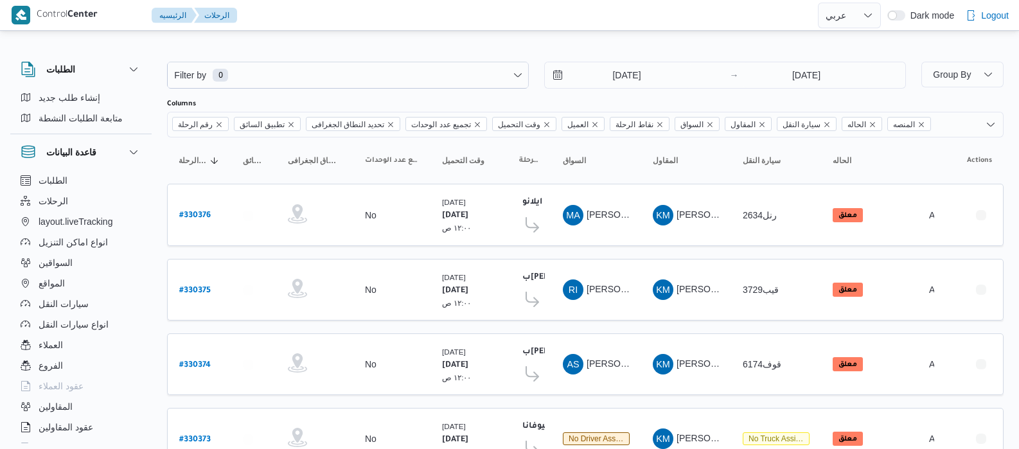
select select "ar"
click at [597, 73] on input "3/8/2025" at bounding box center [618, 75] width 146 height 26
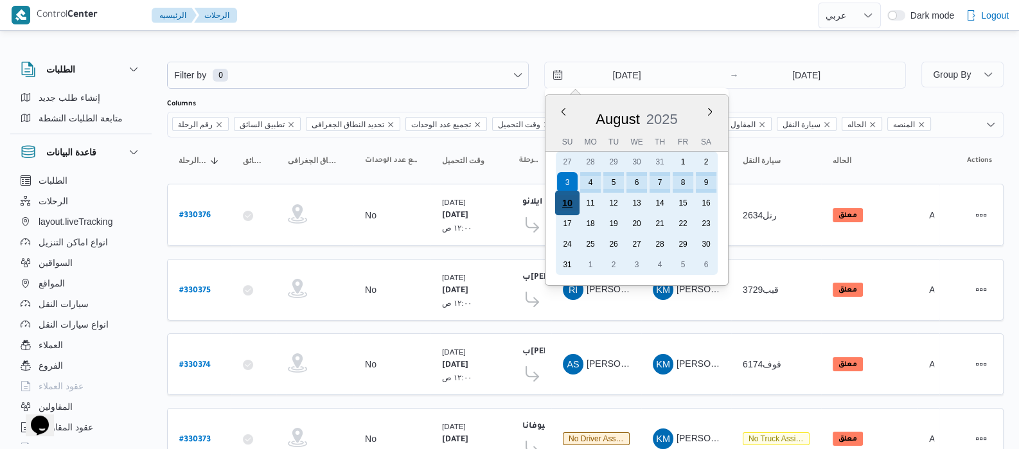
click at [576, 197] on div "10" at bounding box center [567, 203] width 24 height 24
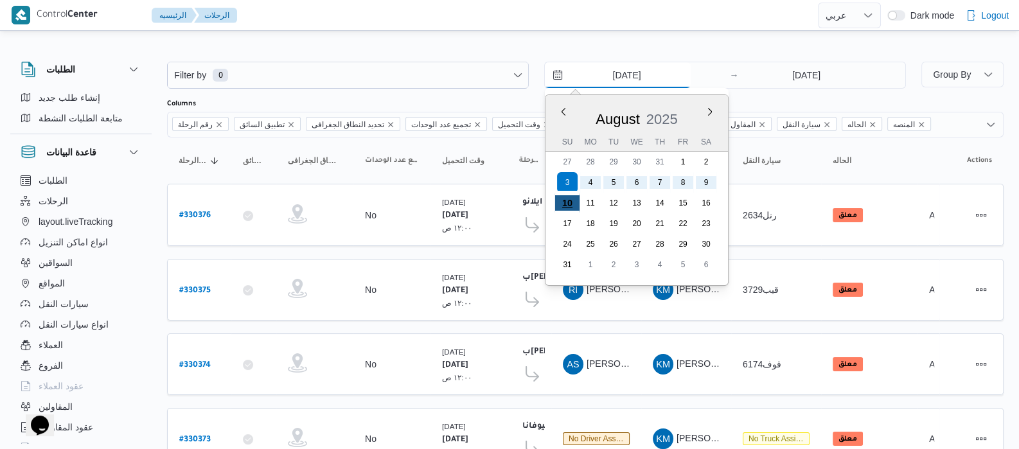
type input "10/8/2025"
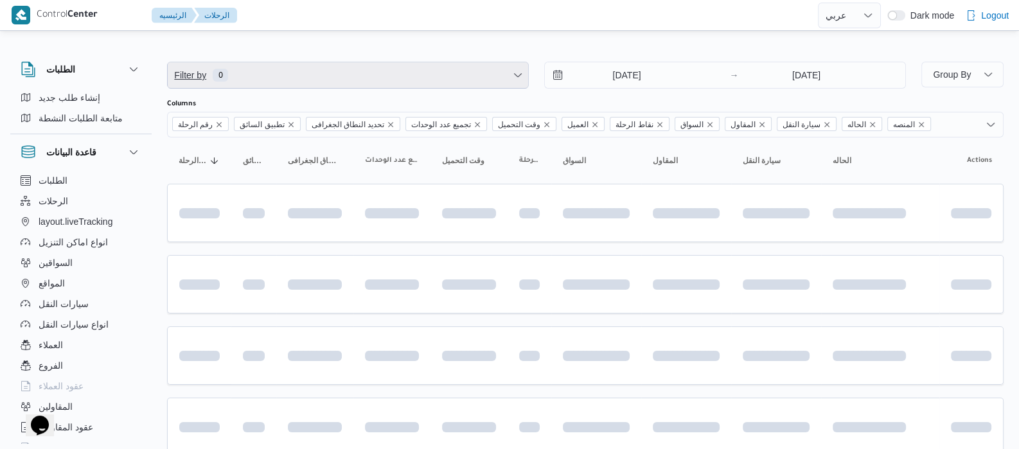
click at [234, 66] on span "Filter by 0" at bounding box center [348, 75] width 360 height 26
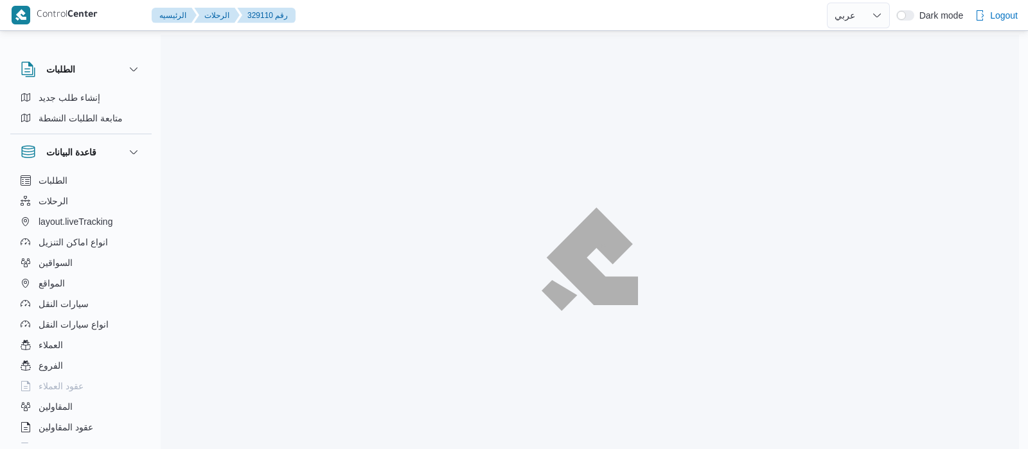
select select "ar"
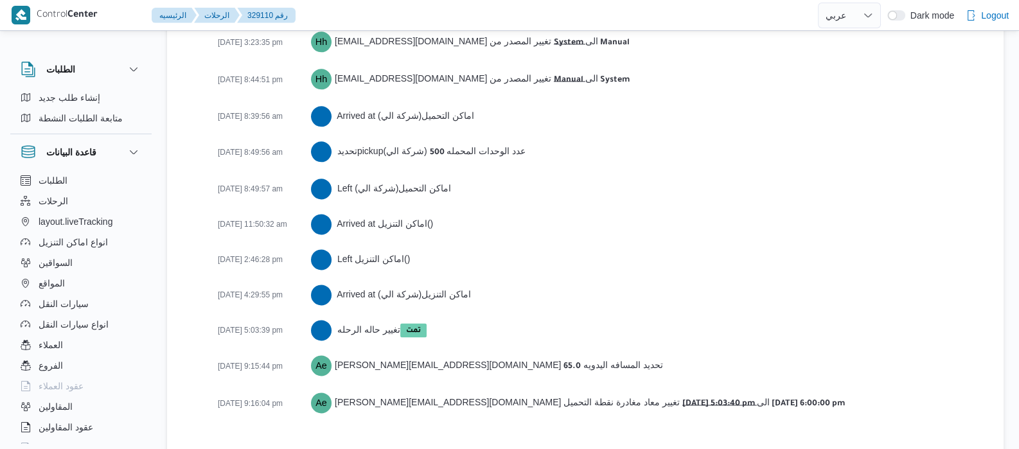
scroll to position [2112, 0]
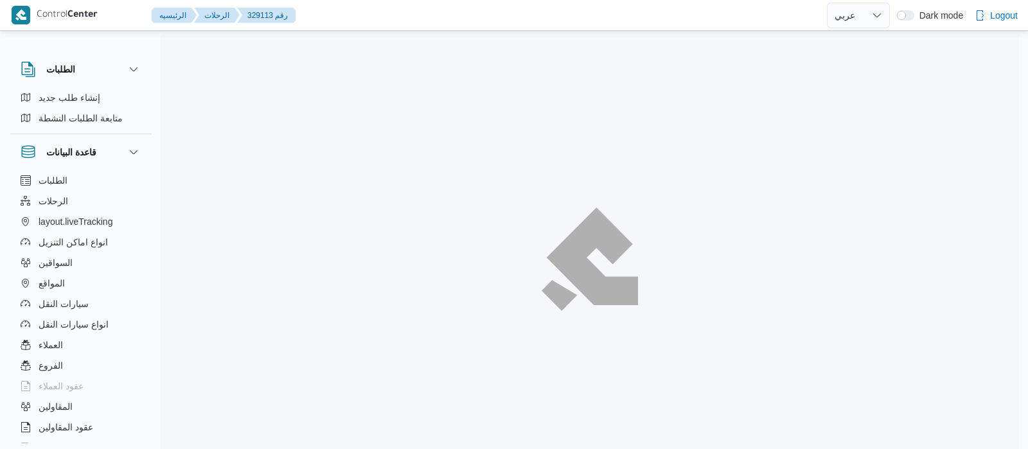
select select "ar"
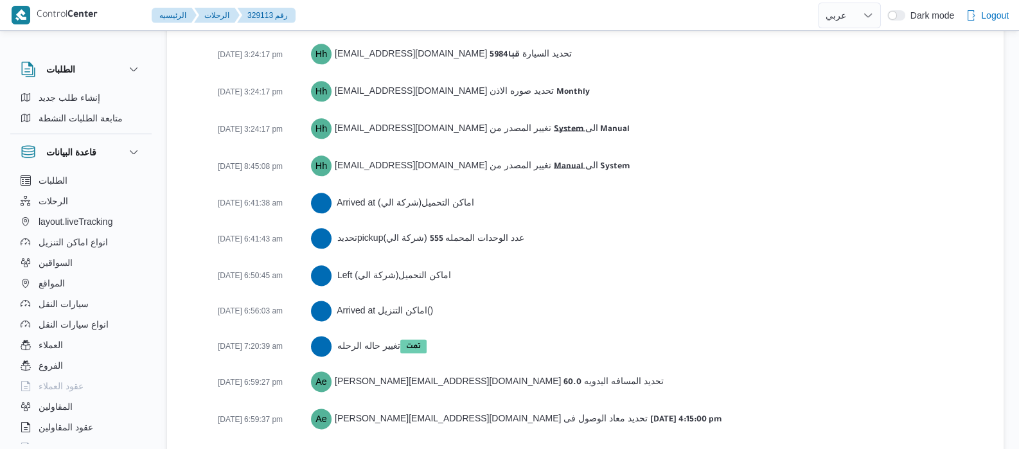
scroll to position [2041, 0]
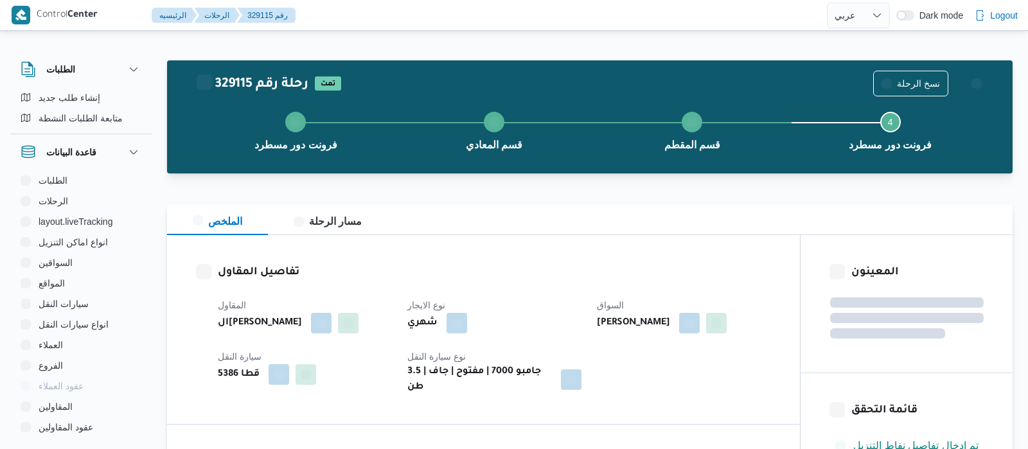
select select "ar"
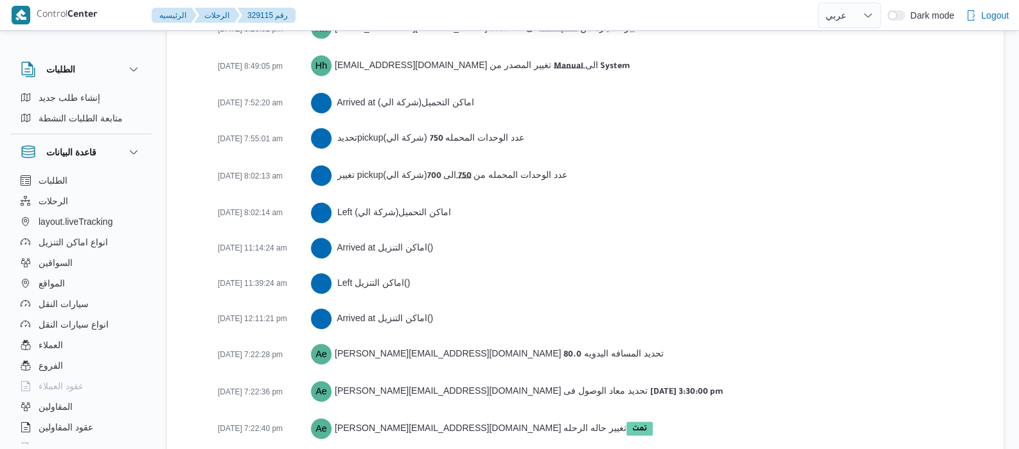
scroll to position [2232, 0]
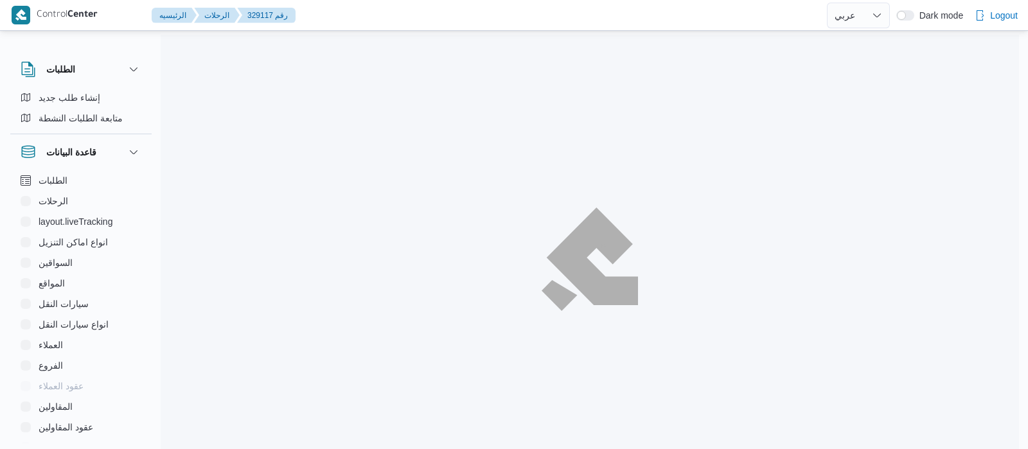
select select "ar"
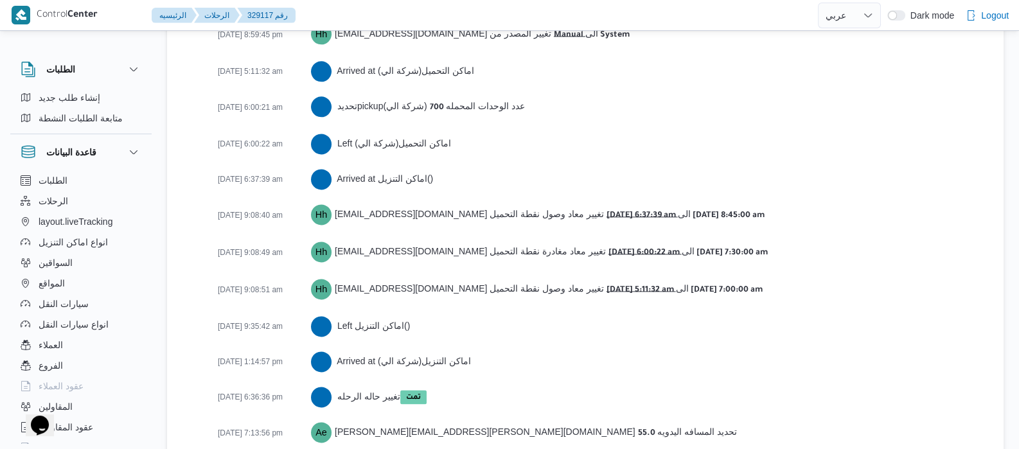
scroll to position [2199, 0]
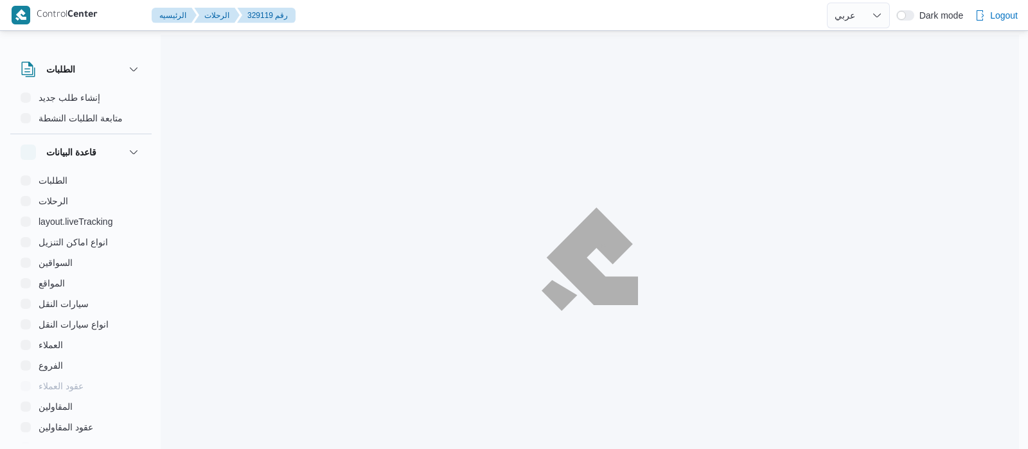
select select "ar"
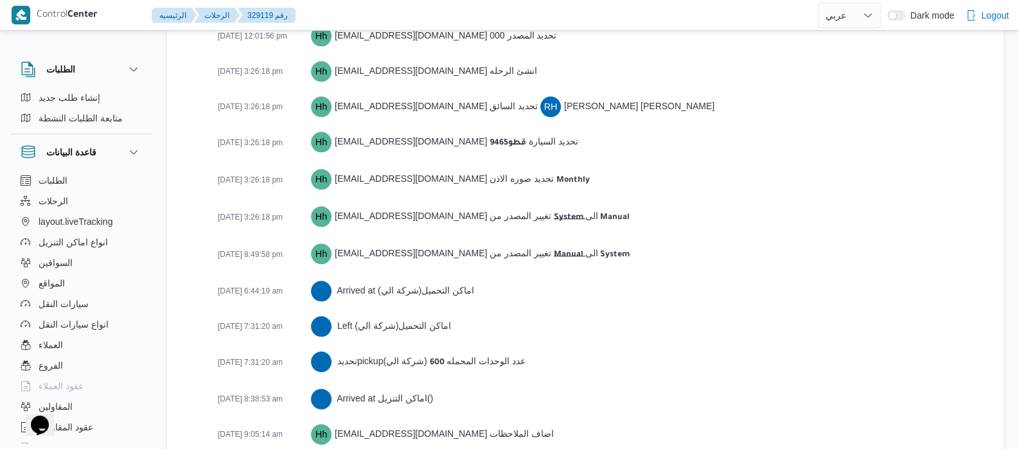
scroll to position [2127, 0]
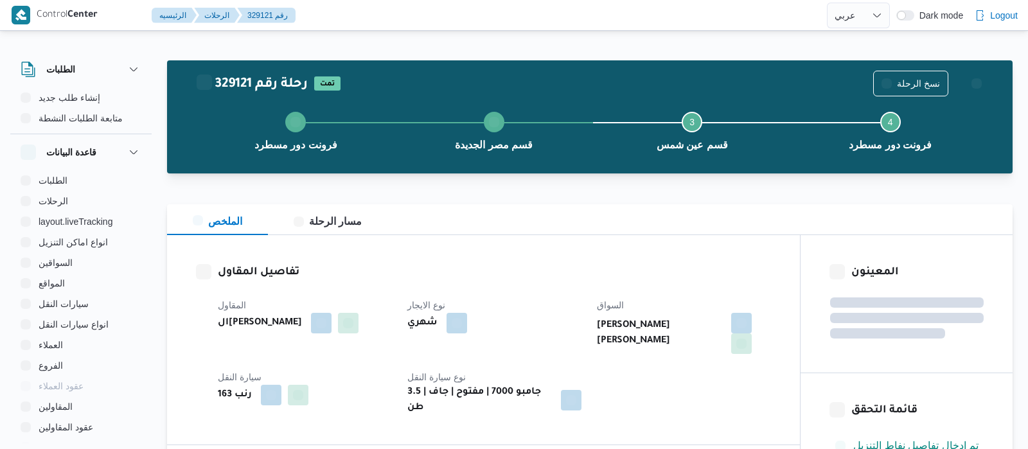
select select "ar"
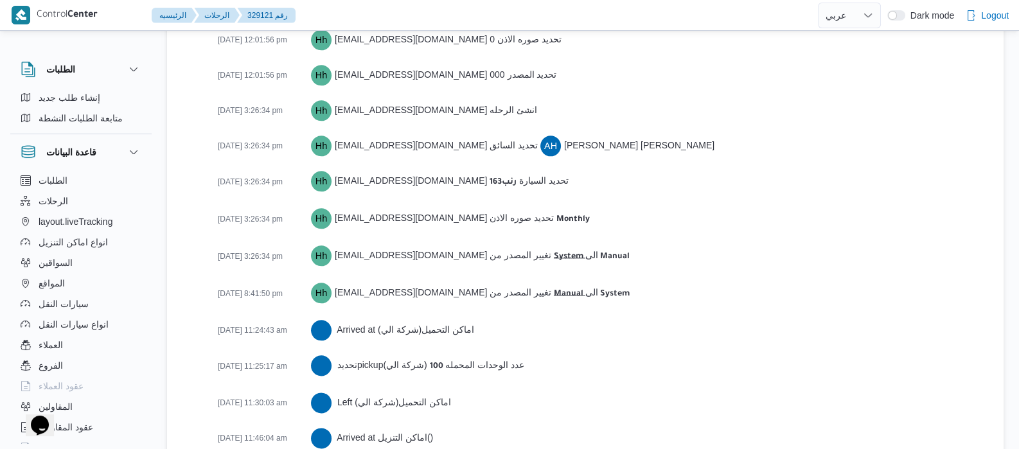
scroll to position [2219, 0]
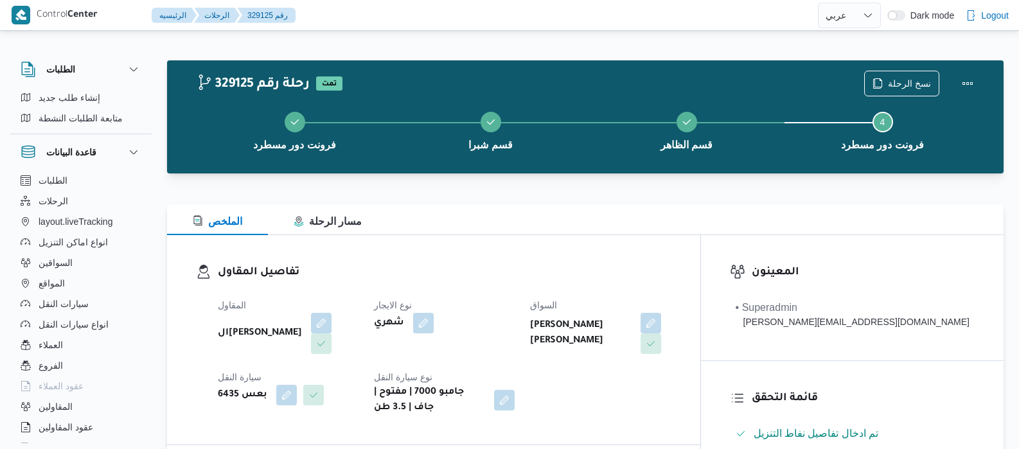
select select "ar"
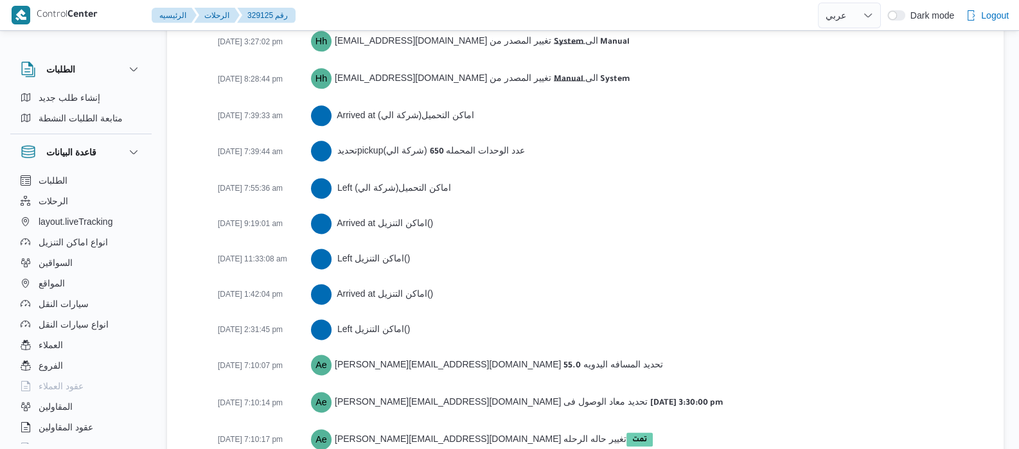
scroll to position [2181, 0]
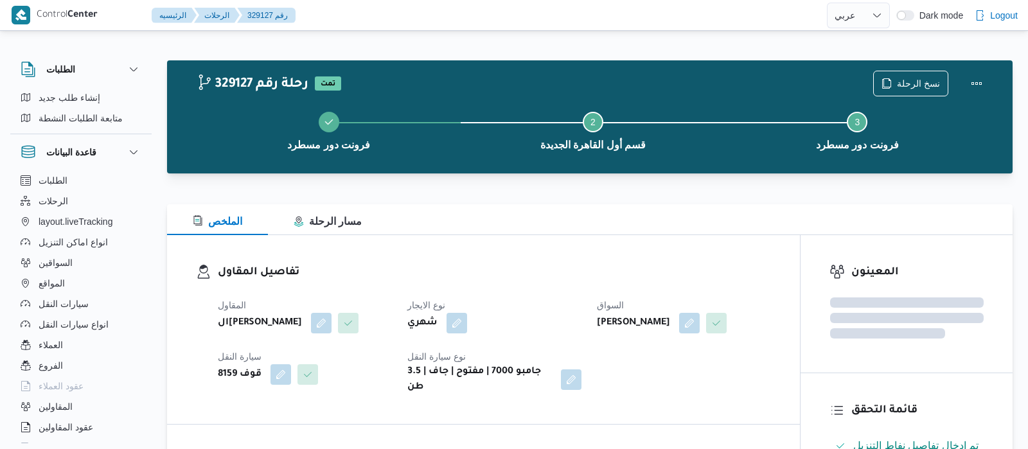
select select "ar"
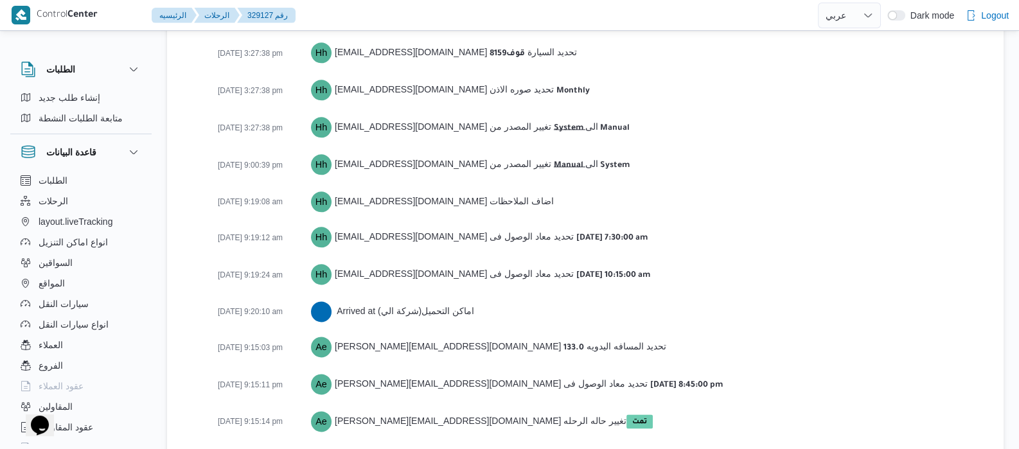
scroll to position [2021, 0]
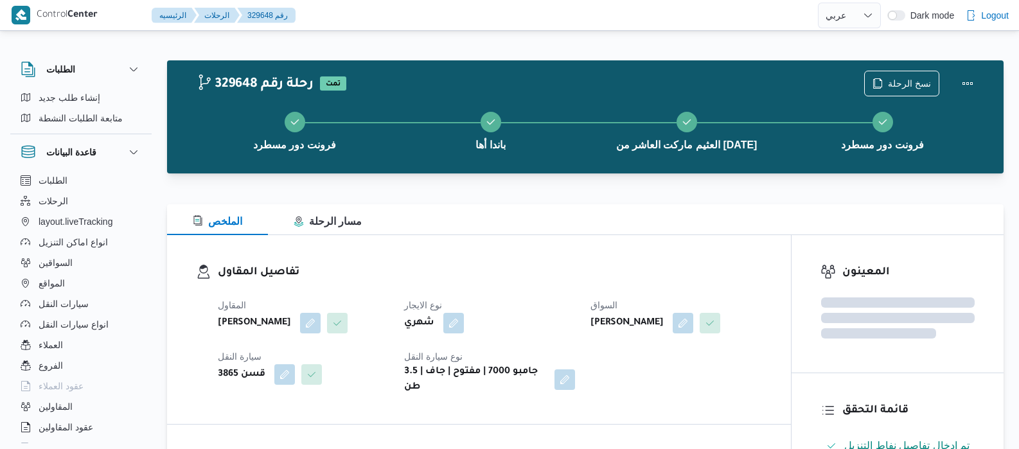
select select "ar"
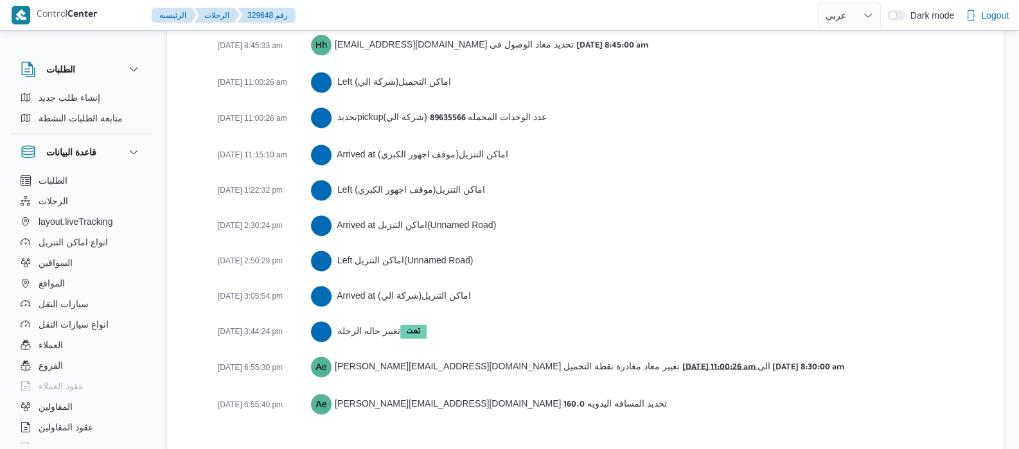
scroll to position [2253, 0]
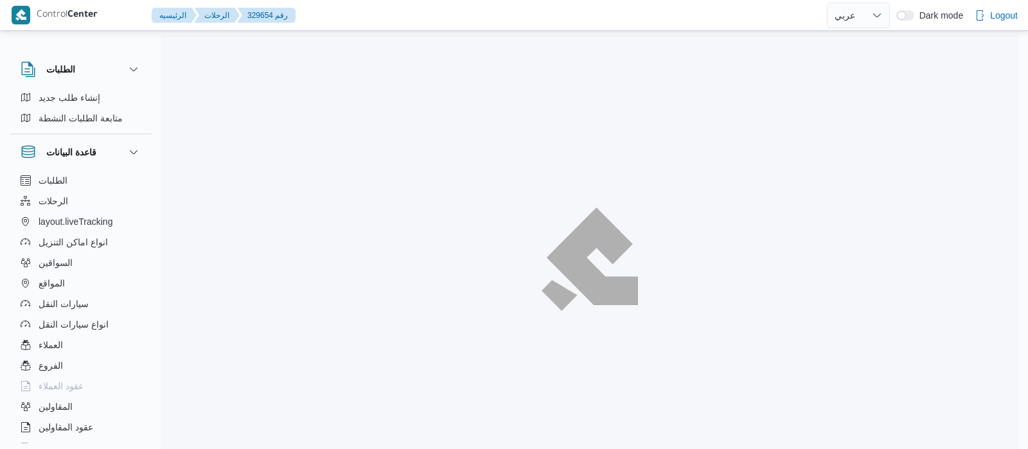
select select "ar"
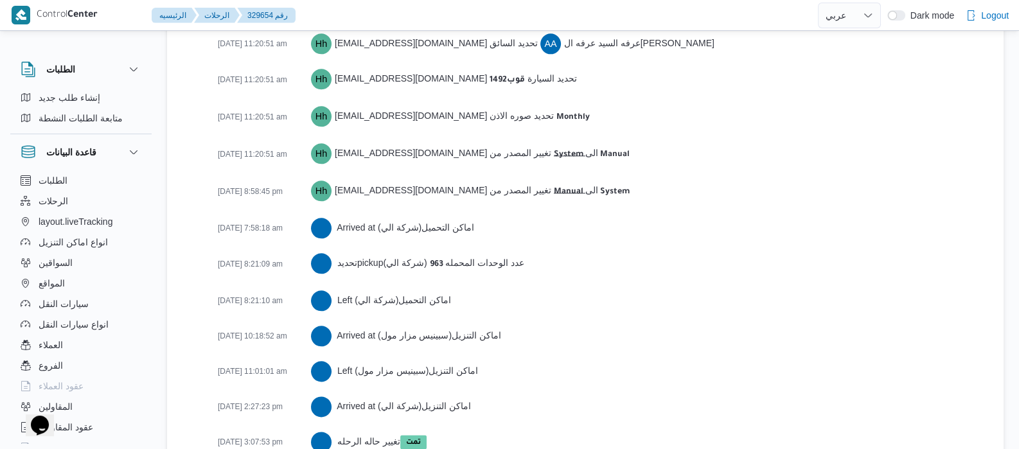
scroll to position [2006, 0]
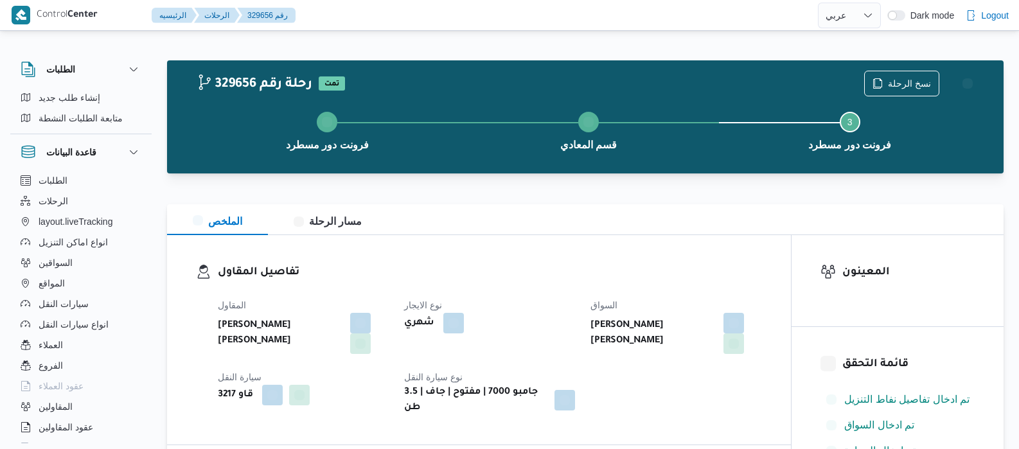
select select "ar"
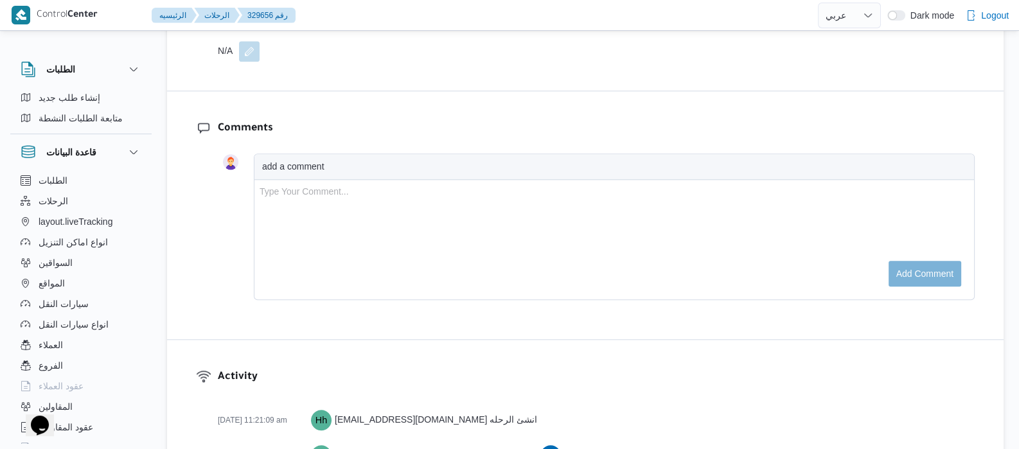
scroll to position [2007, 0]
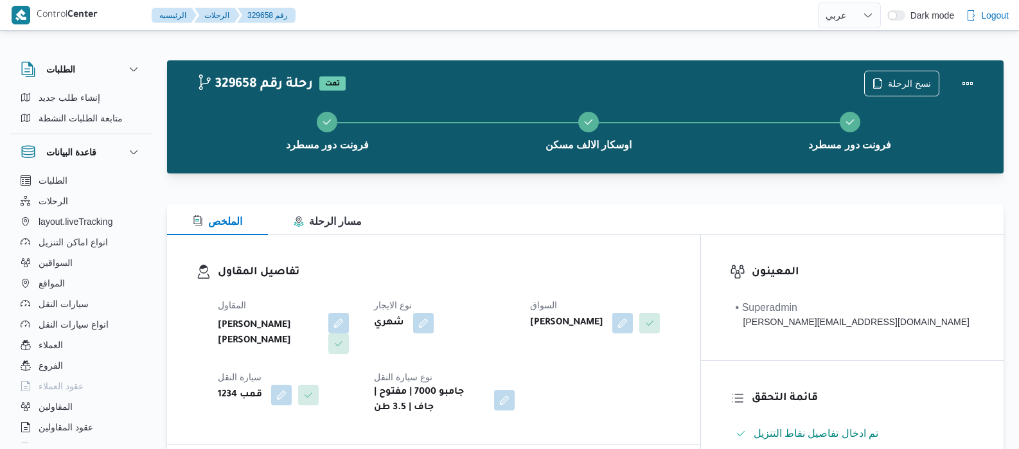
select select "ar"
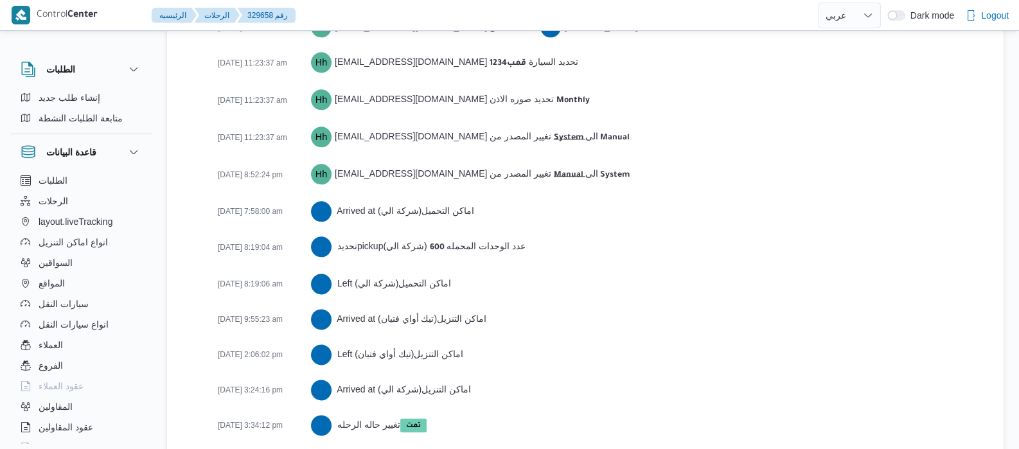
scroll to position [2076, 0]
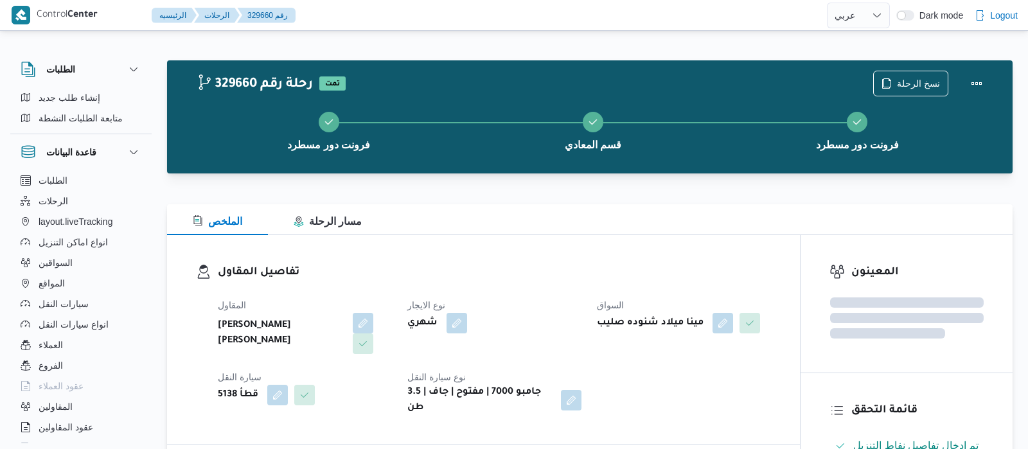
select select "ar"
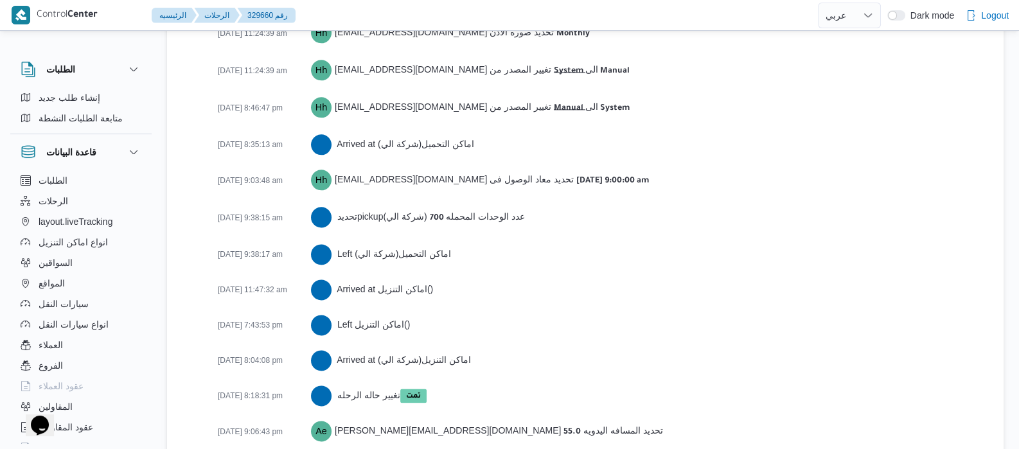
scroll to position [2112, 0]
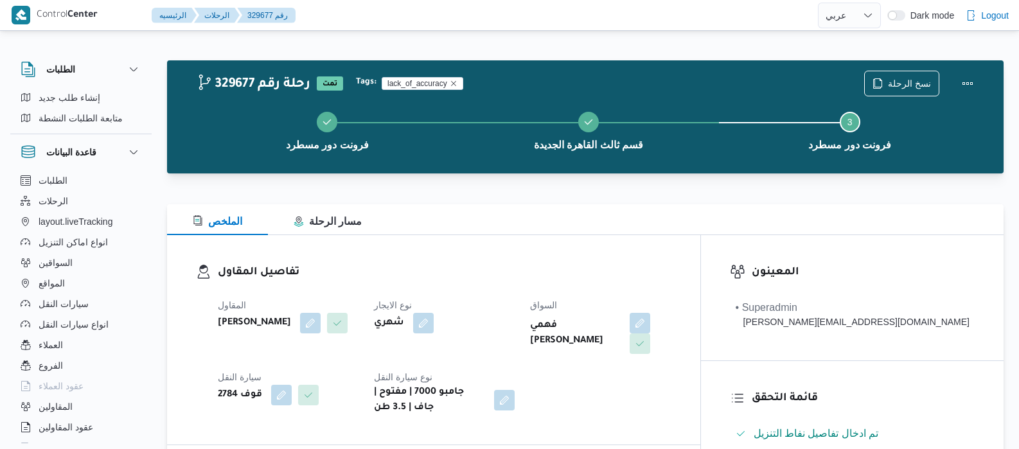
select select "ar"
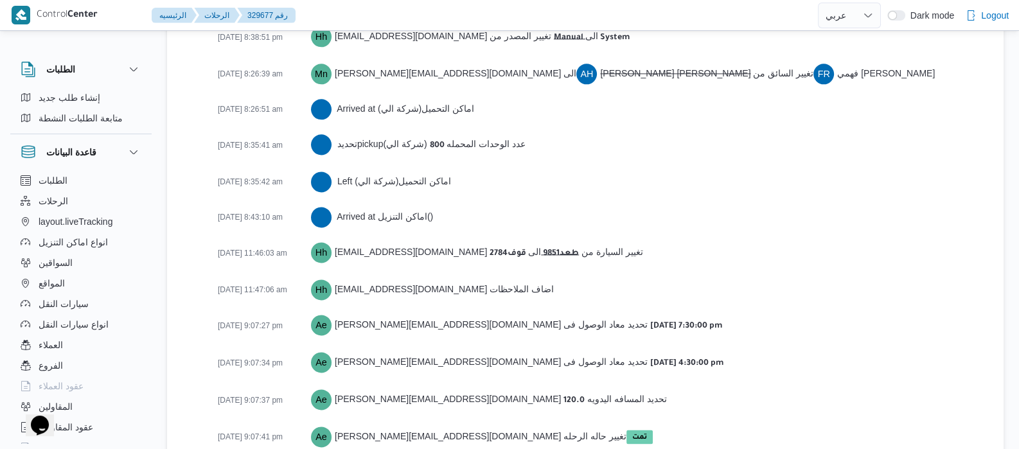
scroll to position [2184, 0]
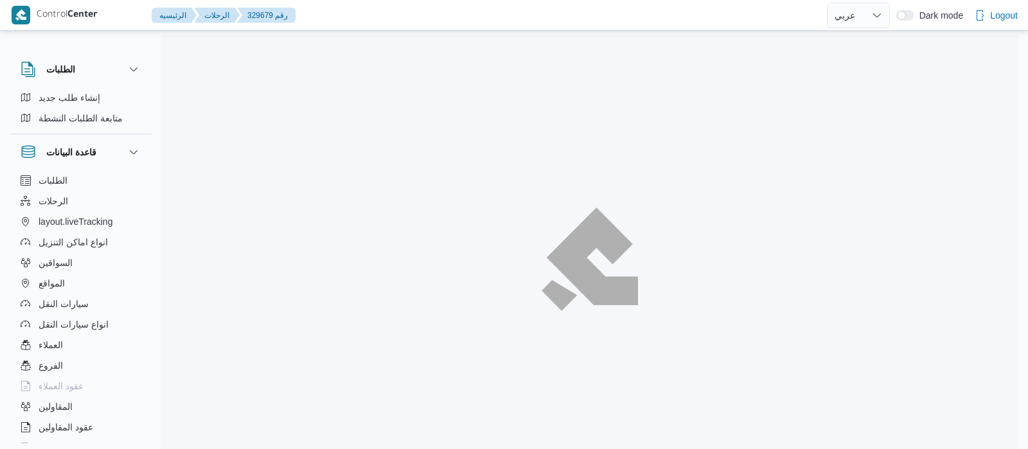
select select "ar"
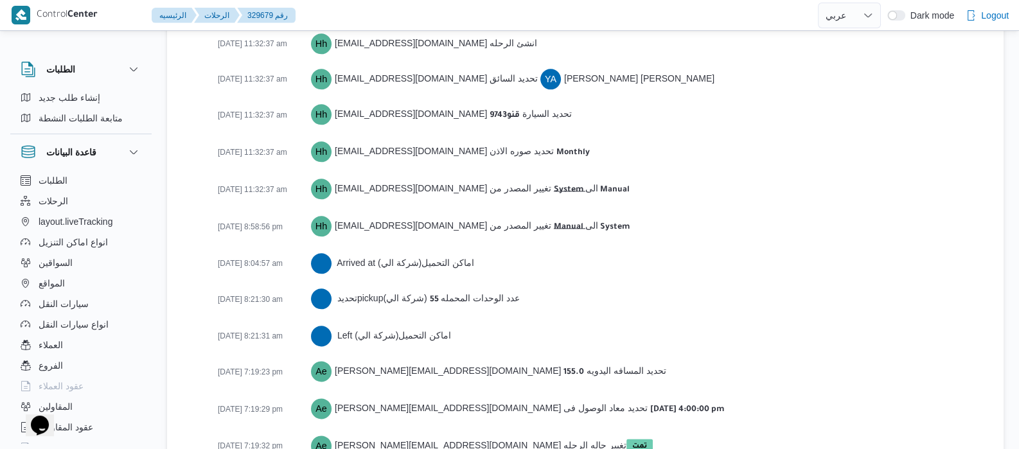
scroll to position [2006, 0]
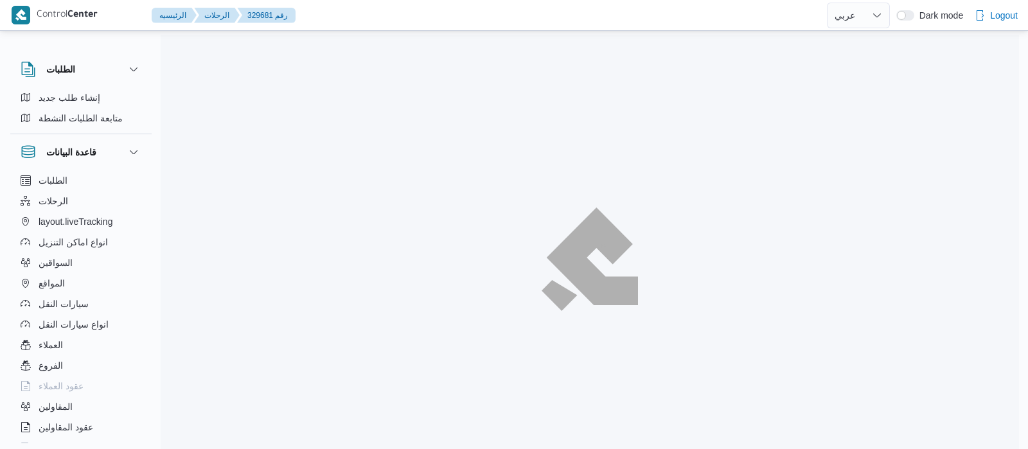
select select "ar"
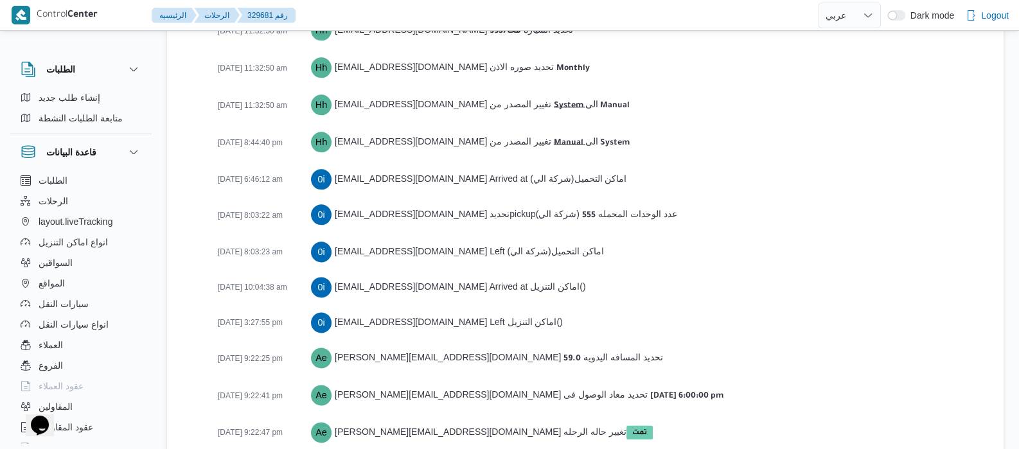
scroll to position [2077, 0]
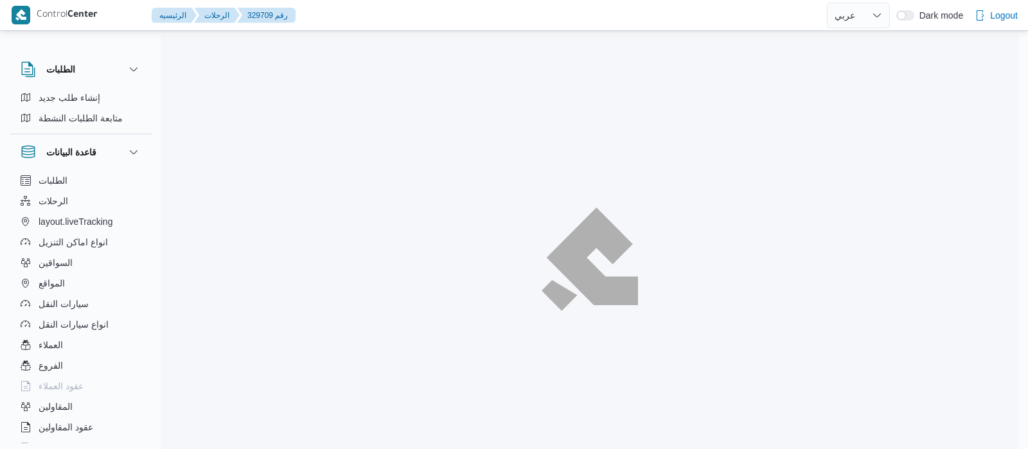
select select "ar"
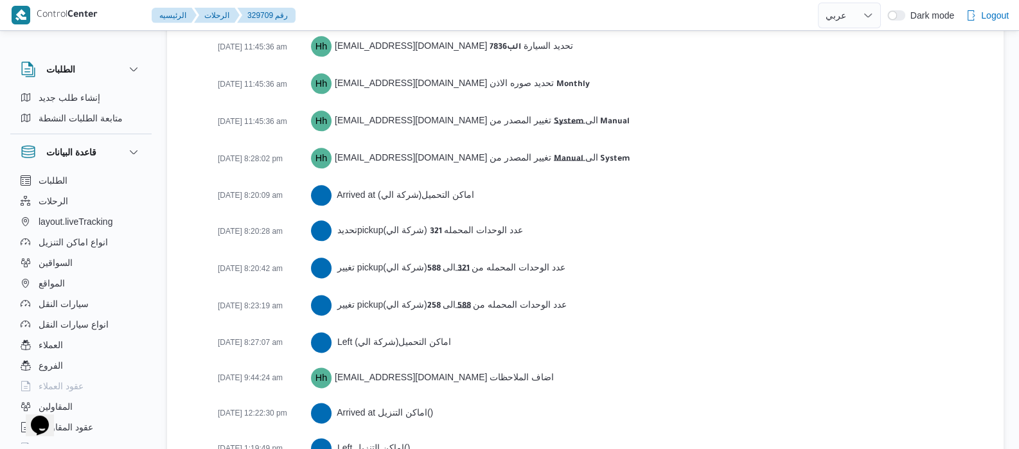
scroll to position [2183, 0]
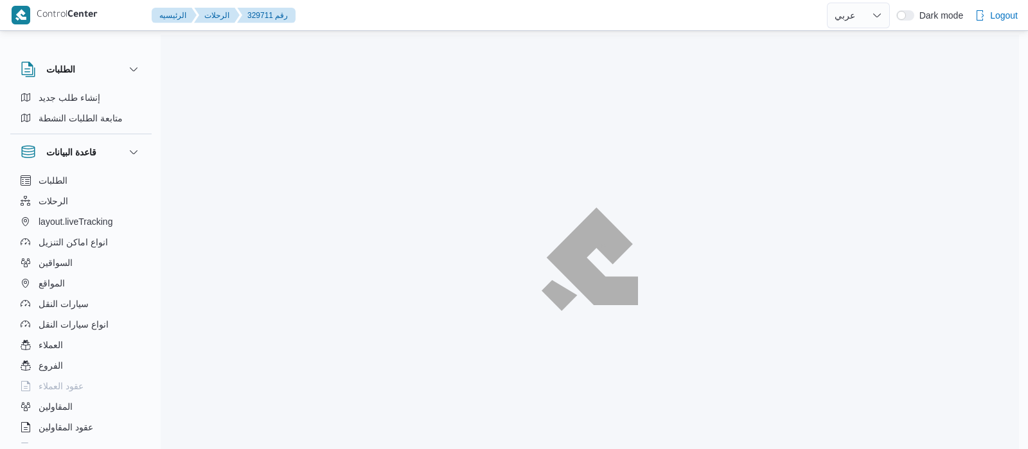
select select "ar"
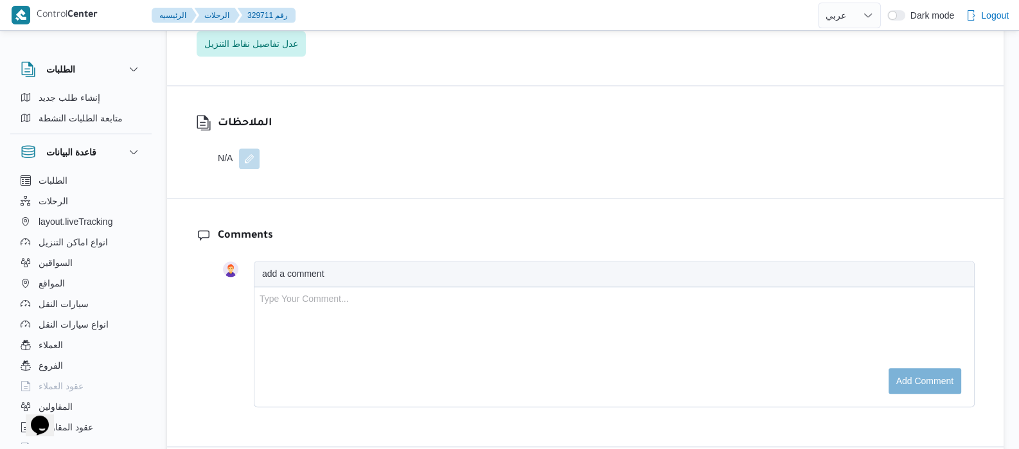
scroll to position [2078, 0]
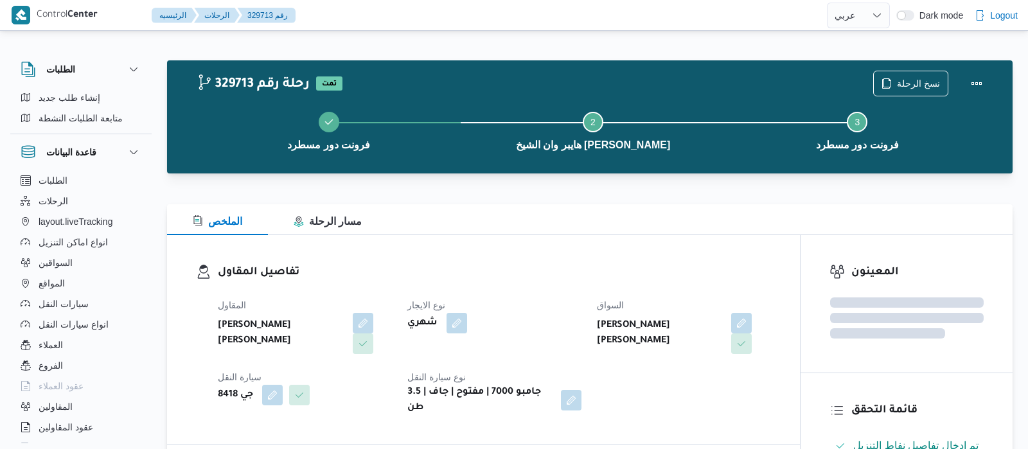
select select "ar"
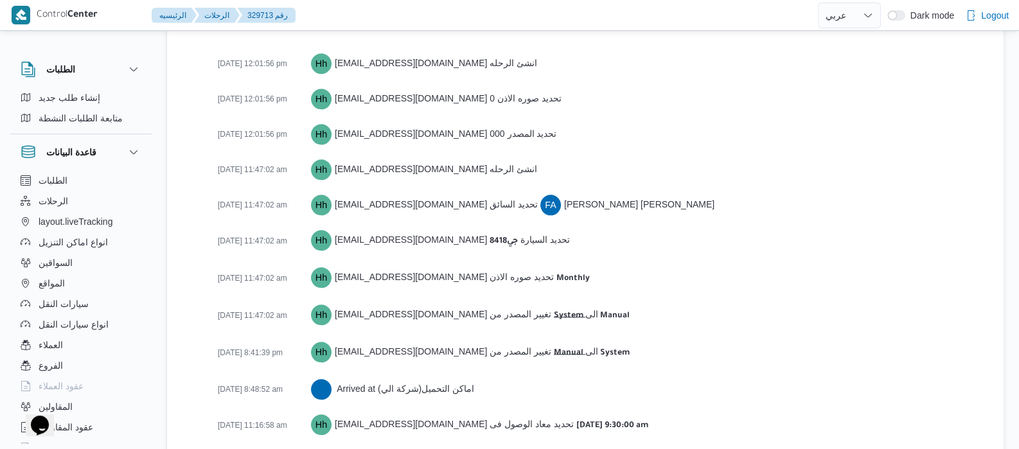
scroll to position [1971, 0]
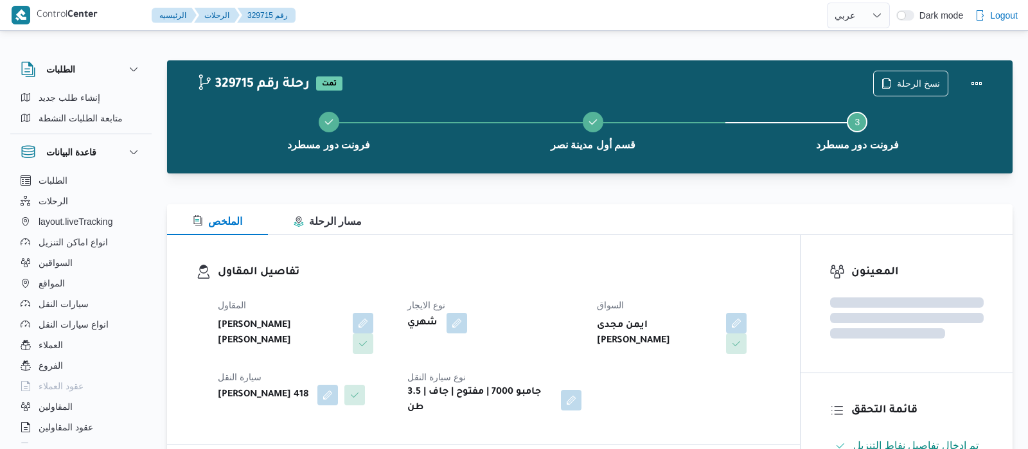
select select "ar"
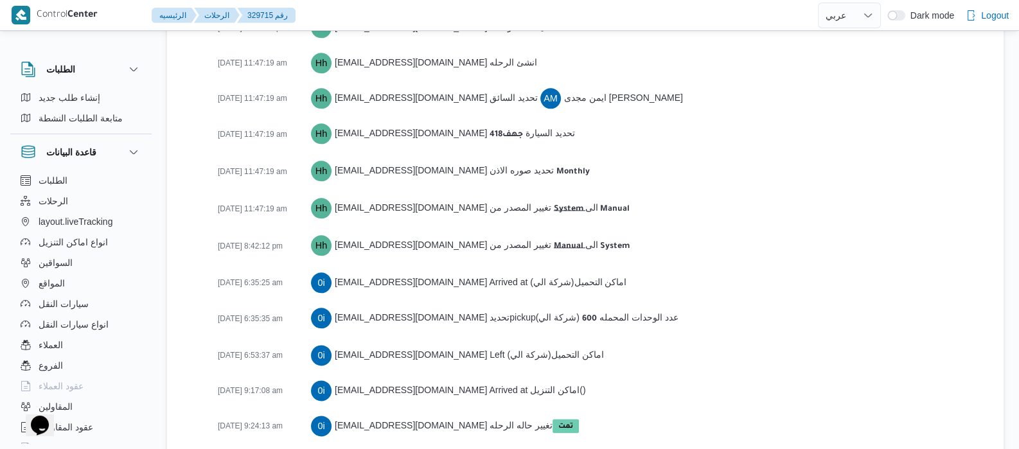
scroll to position [2041, 0]
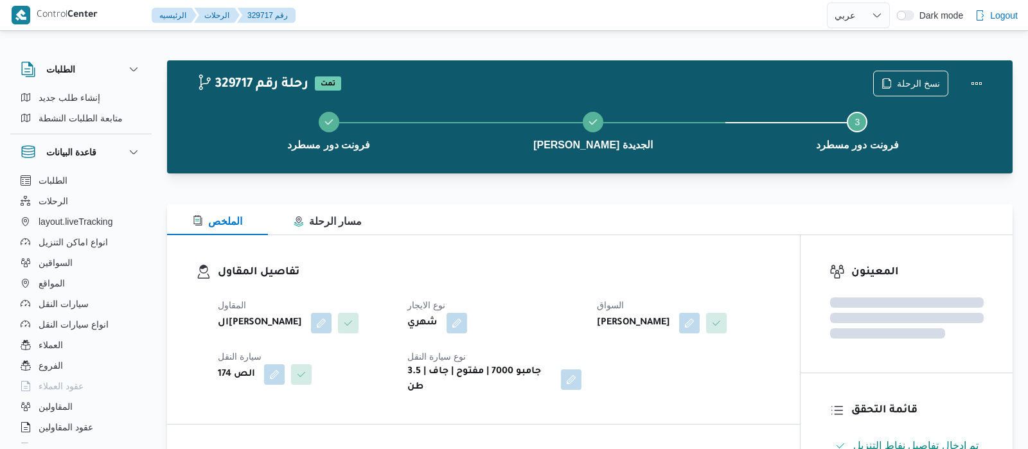
select select "ar"
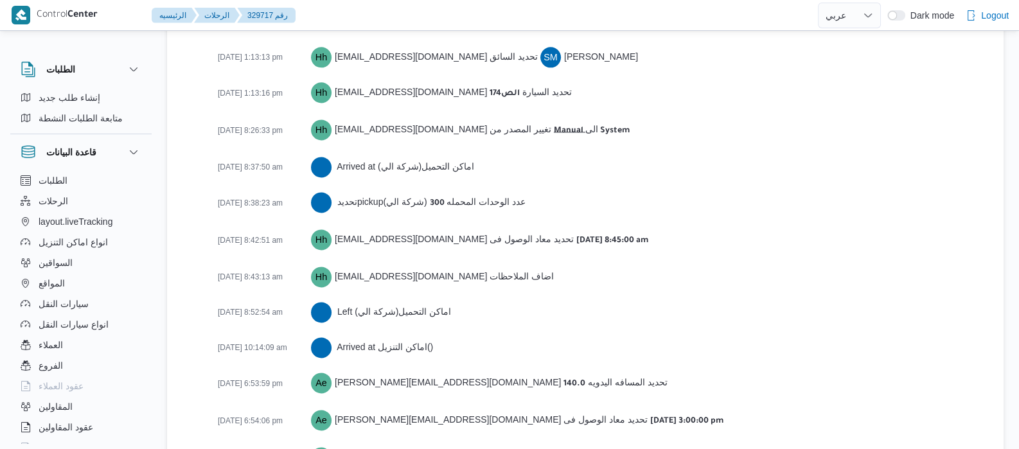
scroll to position [2235, 0]
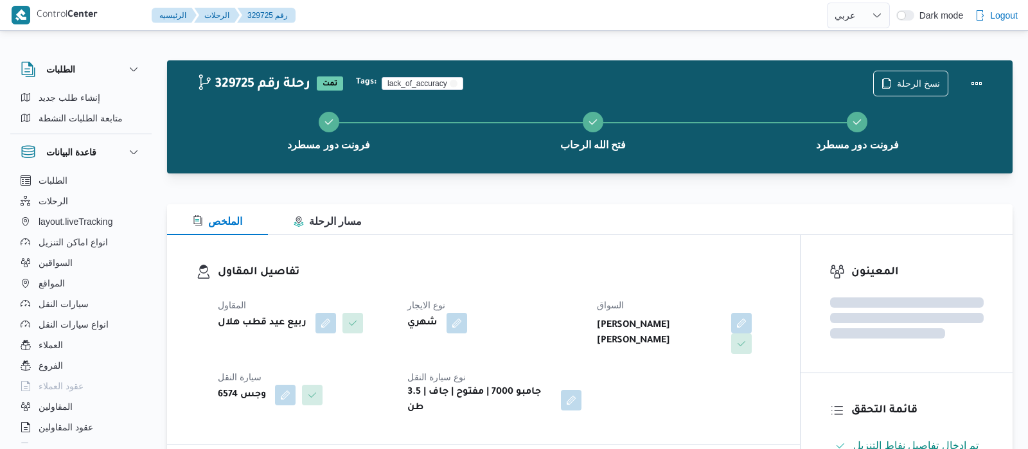
select select "ar"
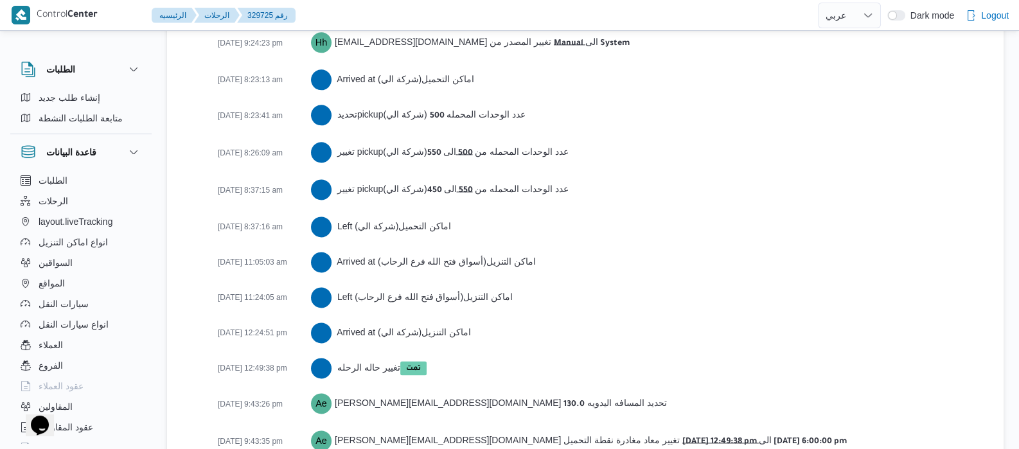
scroll to position [2184, 0]
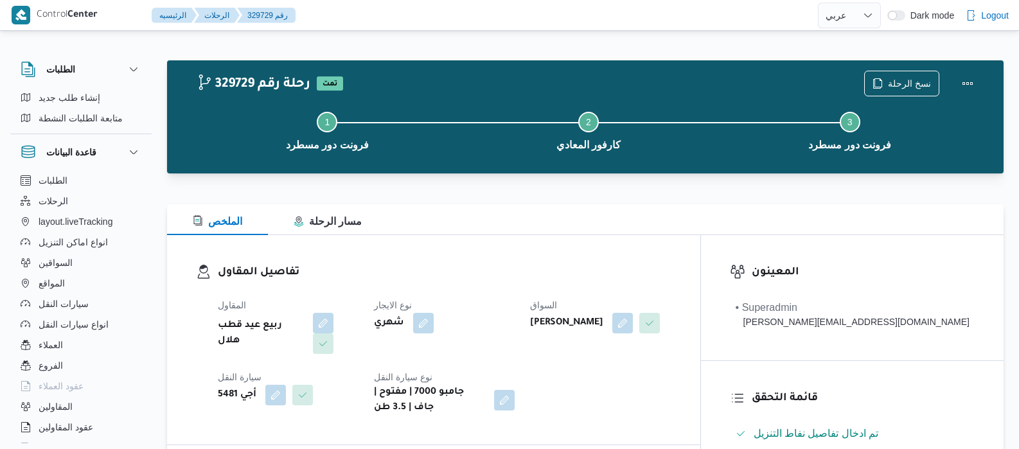
select select "ar"
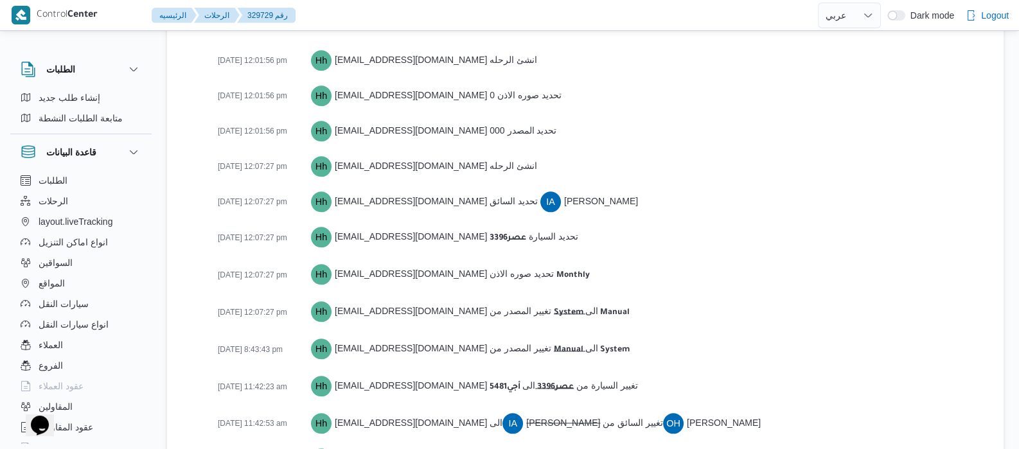
scroll to position [1897, 0]
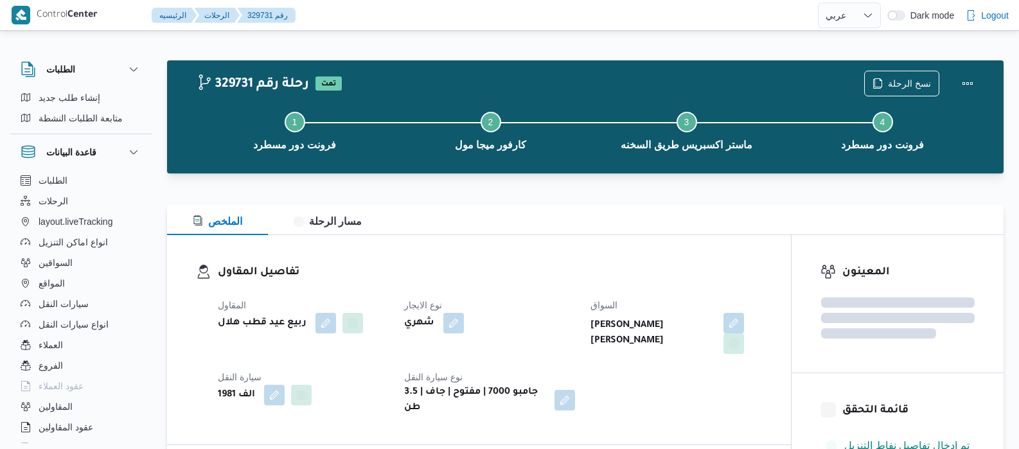
select select "ar"
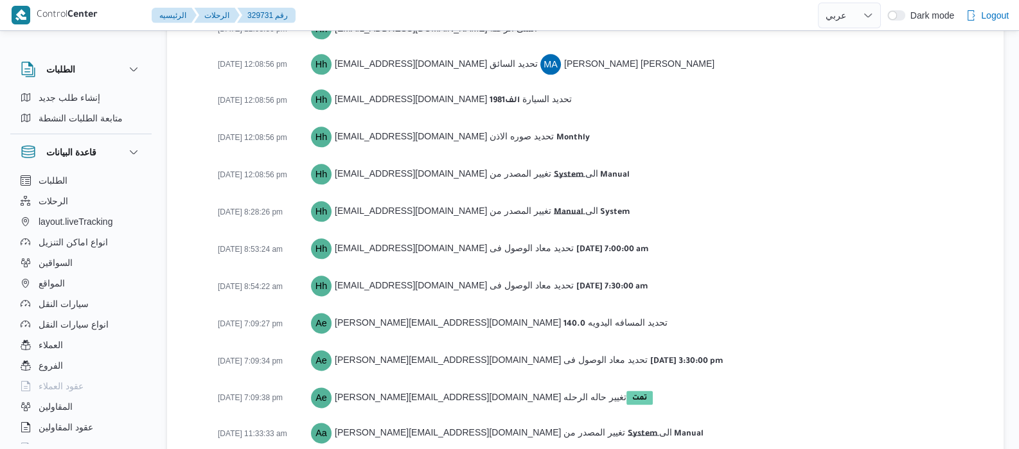
scroll to position [2041, 0]
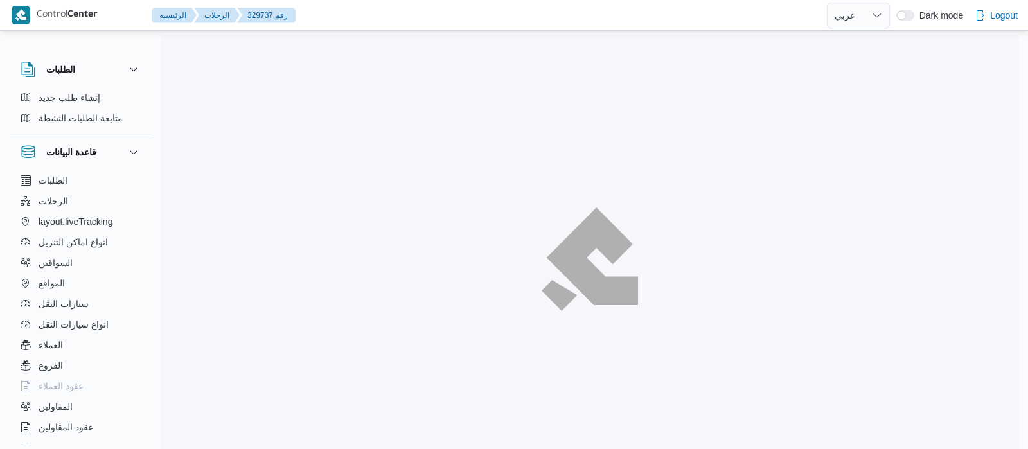
select select "ar"
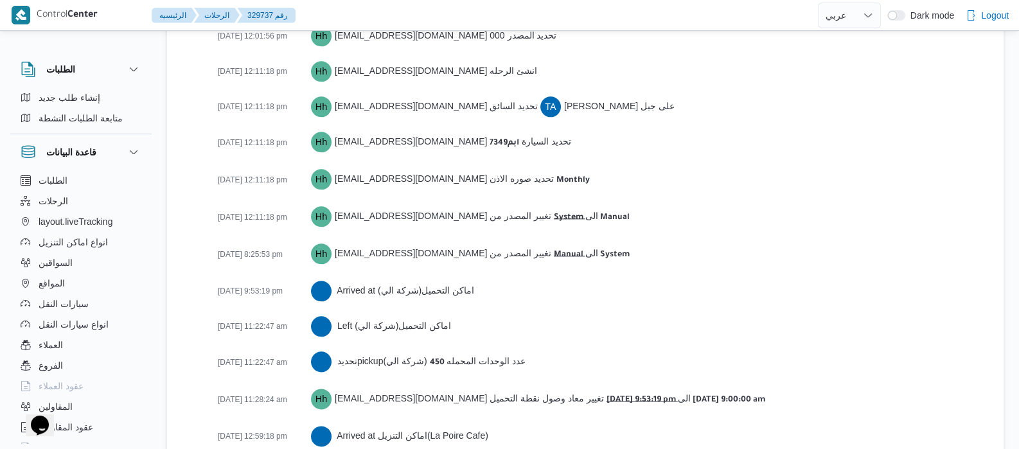
scroll to position [2127, 0]
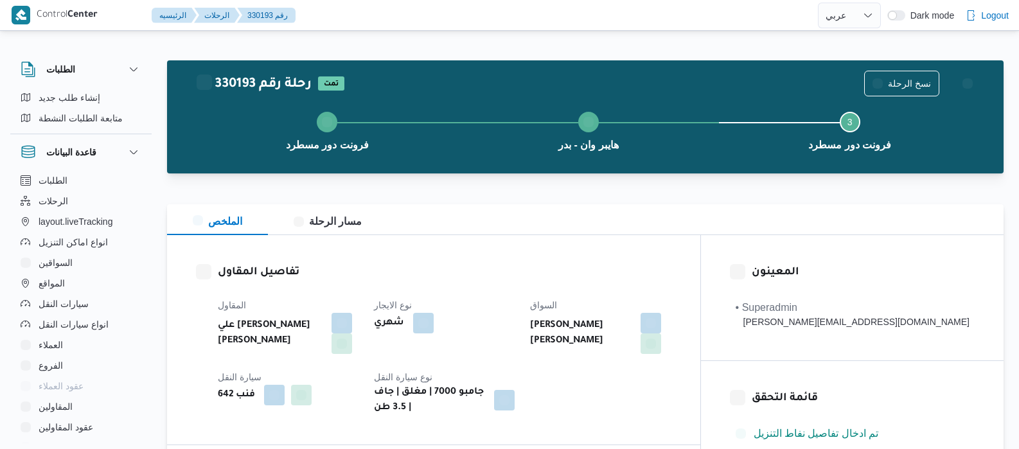
select select "ar"
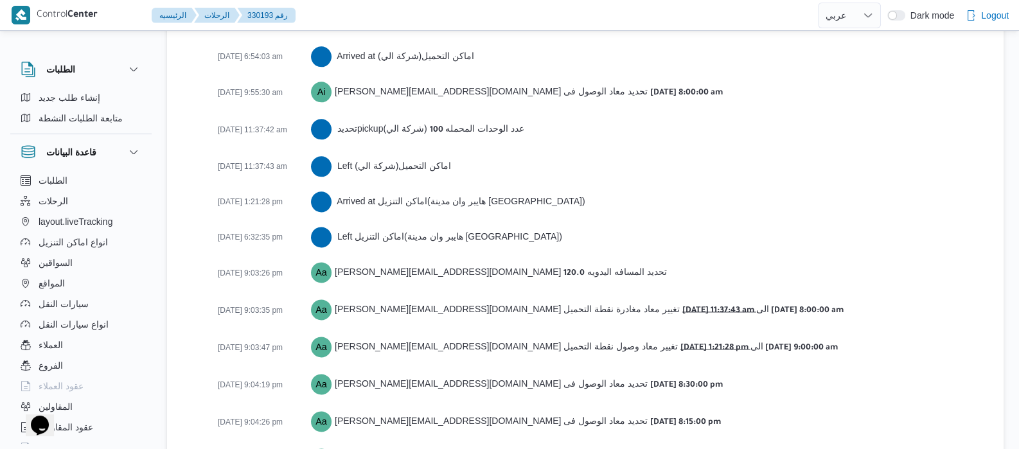
scroll to position [2184, 0]
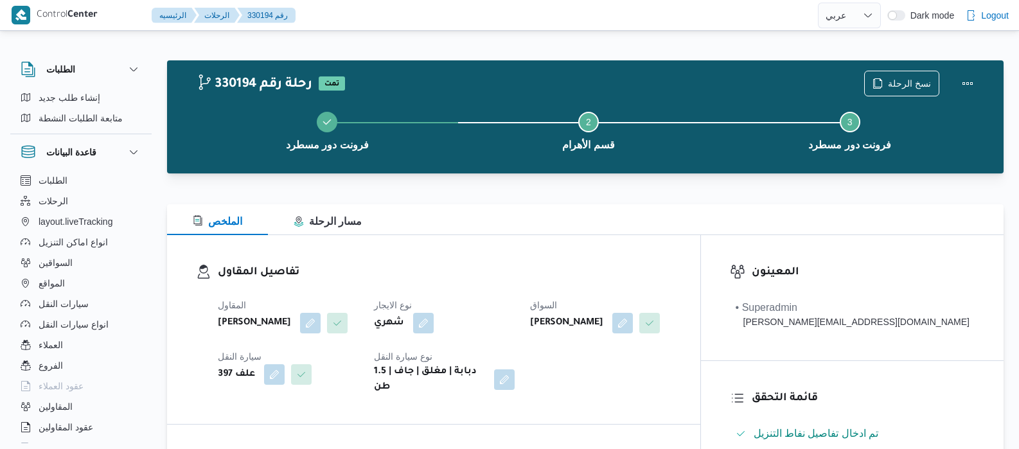
select select "ar"
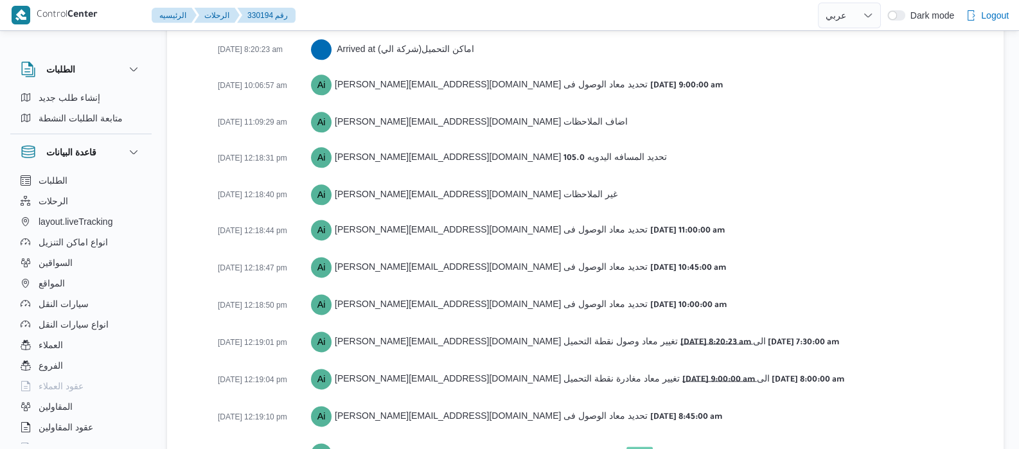
scroll to position [2139, 0]
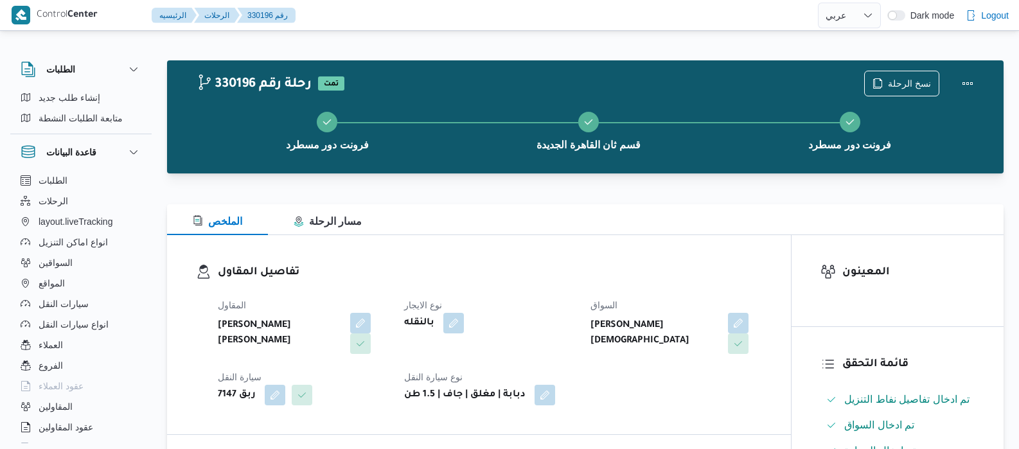
select select "ar"
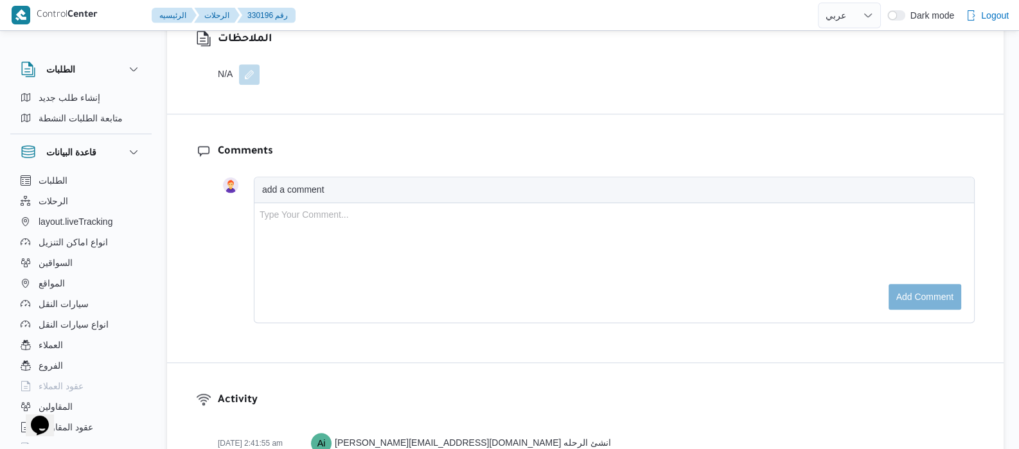
click at [672, 103] on div "الملاحظات N/A" at bounding box center [585, 58] width 837 height 112
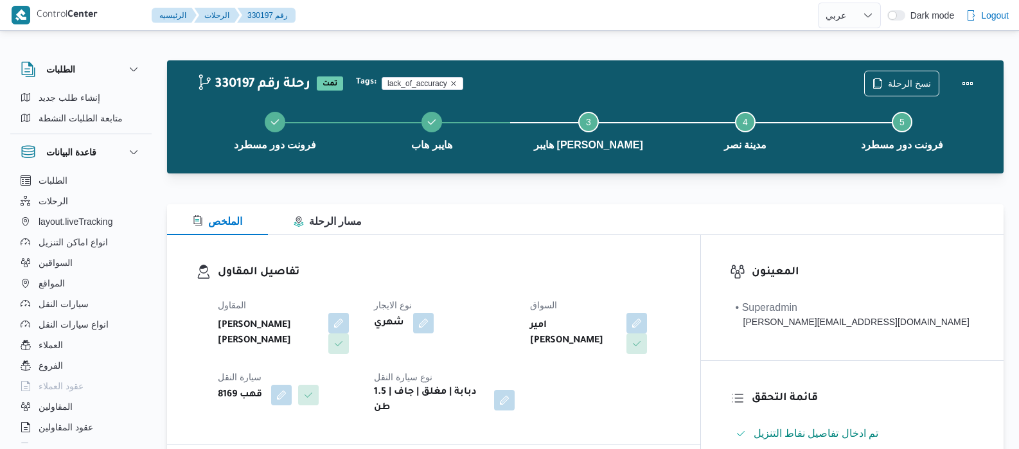
select select "ar"
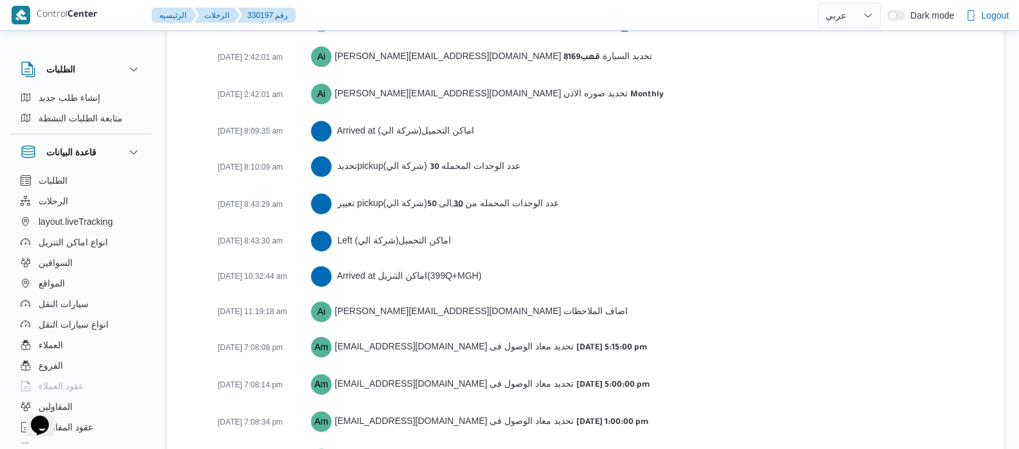
scroll to position [2170, 0]
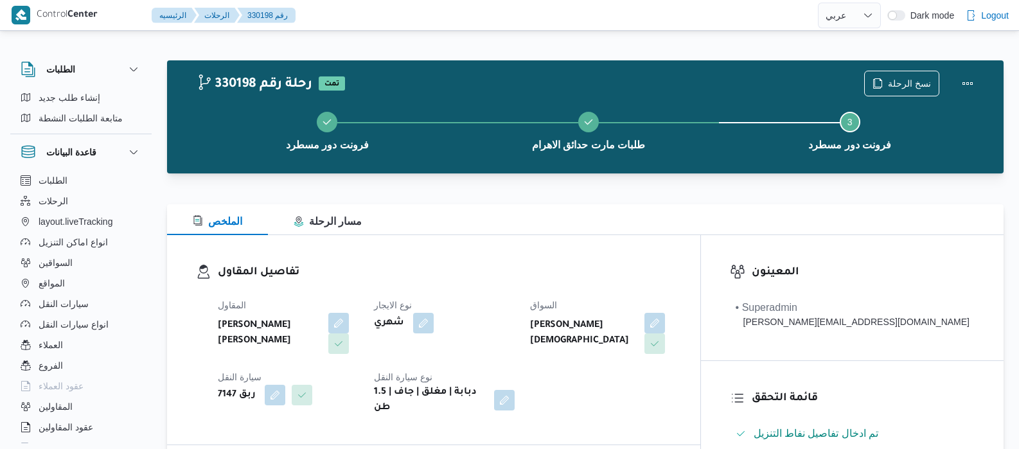
select select "ar"
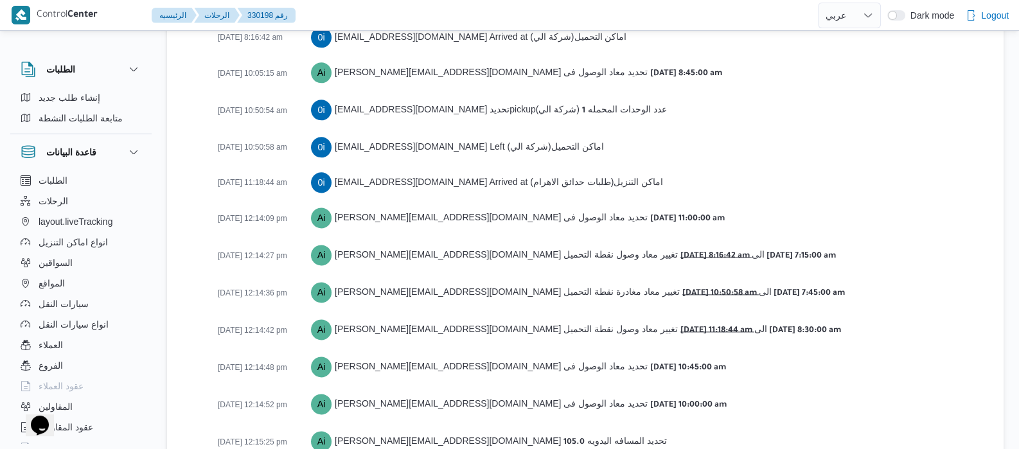
scroll to position [2174, 0]
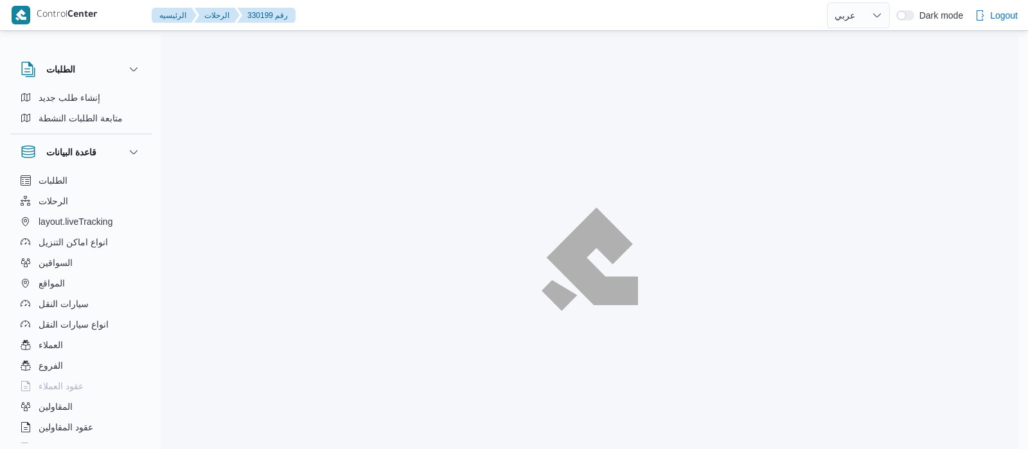
select select "ar"
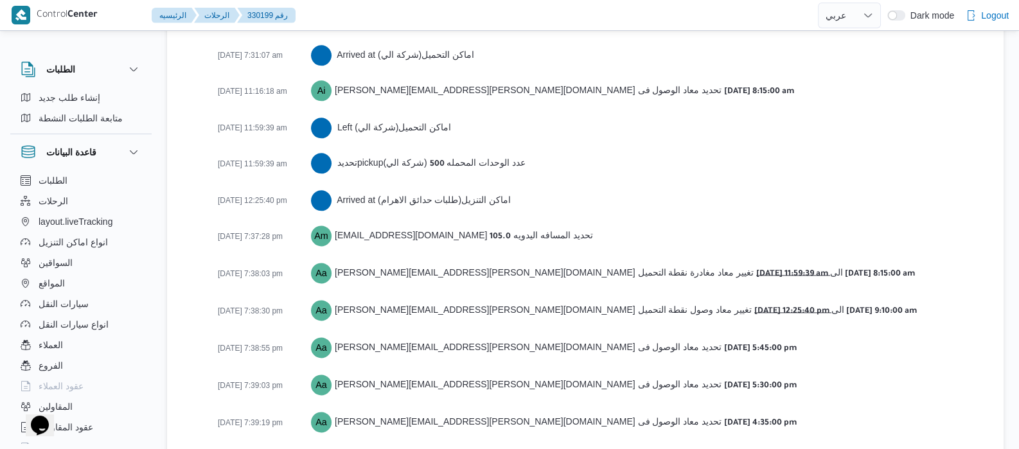
scroll to position [2139, 0]
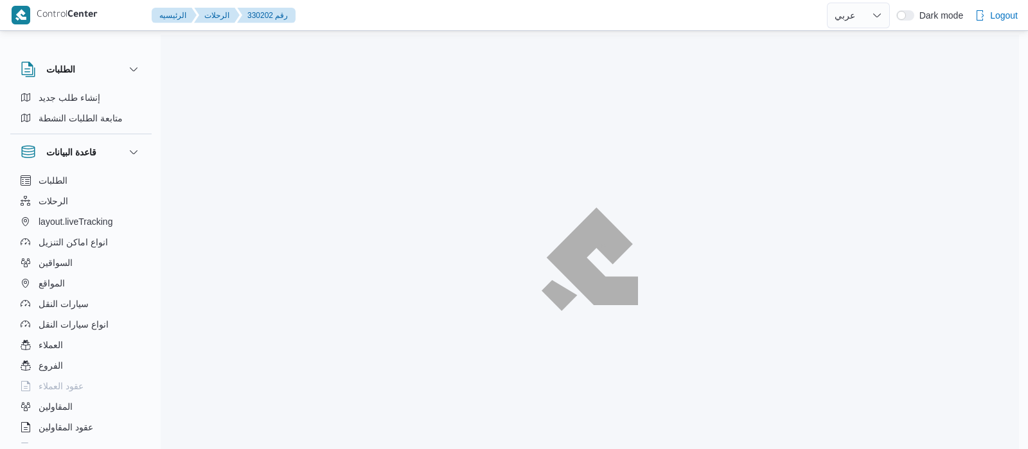
select select "ar"
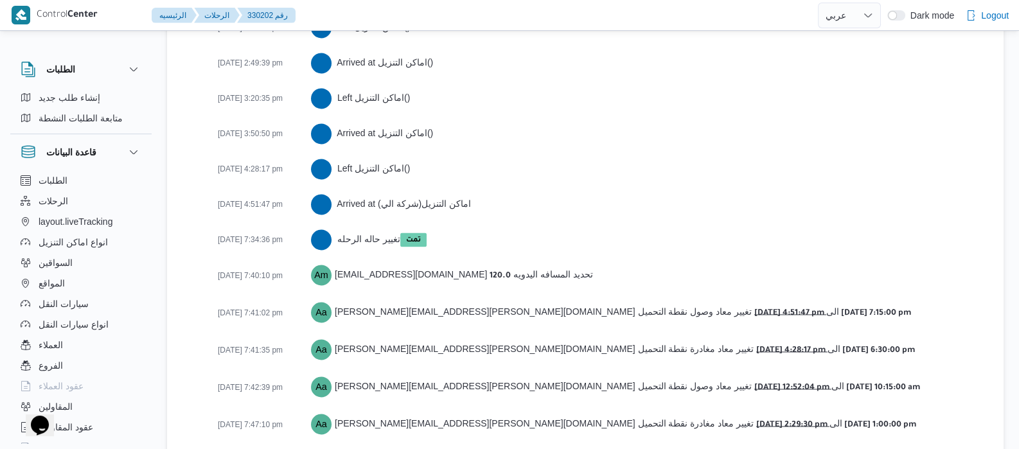
scroll to position [2525, 0]
